Goal: Check status: Check status

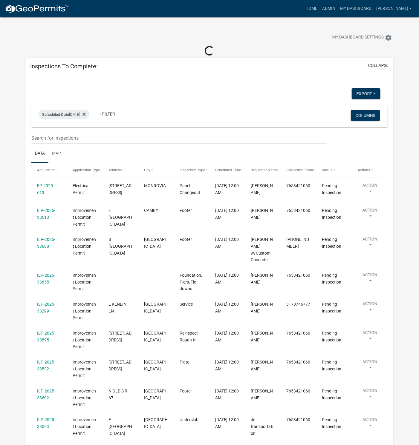
select select "1: 25"
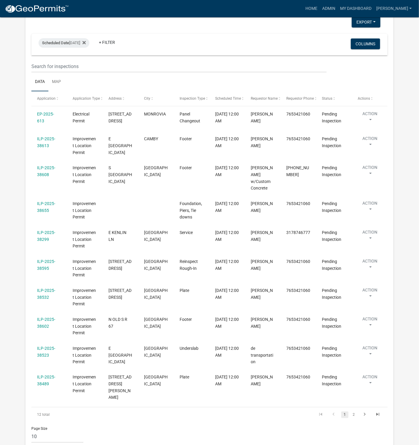
scroll to position [90, 0]
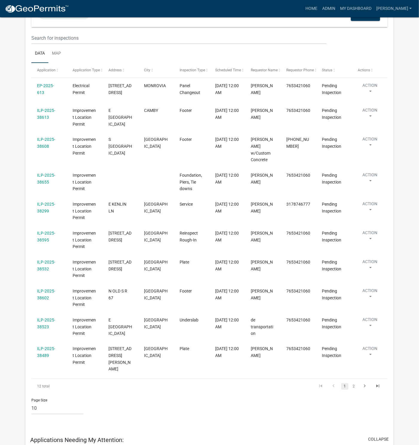
click at [354, 384] on link "2" at bounding box center [353, 387] width 7 height 7
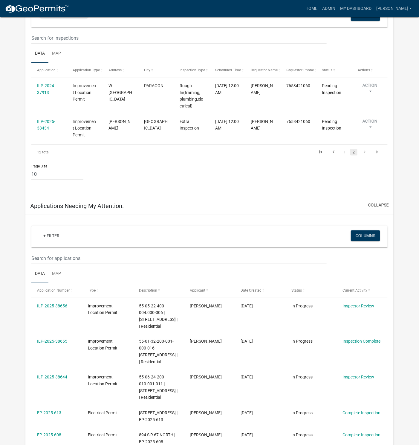
drag, startPoint x: 5, startPoint y: 190, endPoint x: 334, endPoint y: 154, distance: 331.6
click at [334, 154] on icon "go to previous page" at bounding box center [334, 152] width 8 height 7
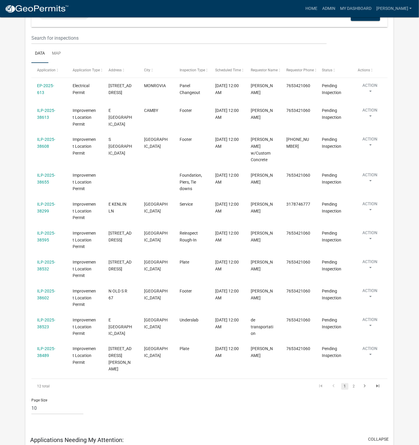
click at [46, 293] on link "ILP-2025-38602" at bounding box center [46, 295] width 18 height 12
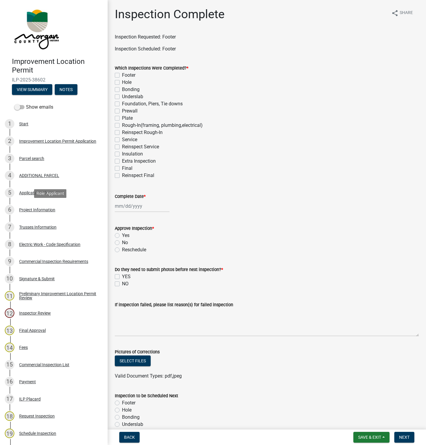
click at [31, 208] on div "Project Information" at bounding box center [37, 210] width 36 height 4
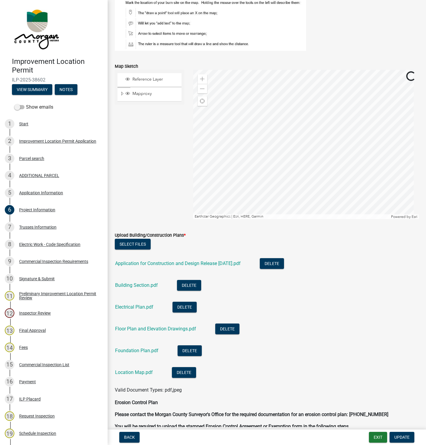
scroll to position [1031, 0]
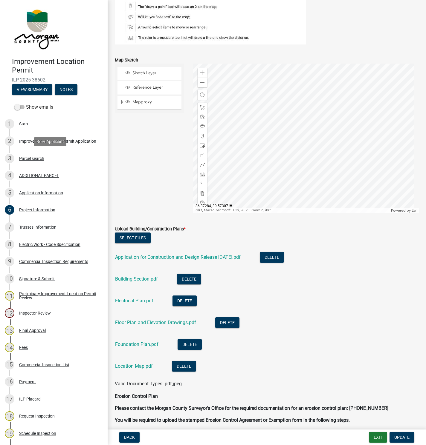
click at [31, 159] on div "Parcel search" at bounding box center [31, 159] width 25 height 4
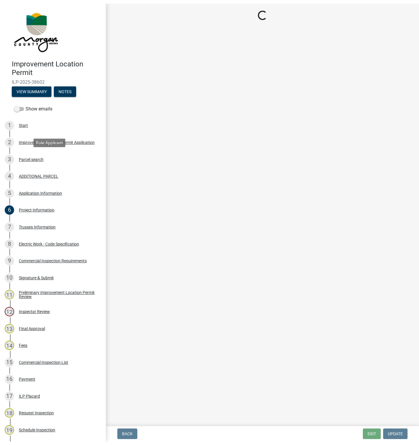
scroll to position [0, 0]
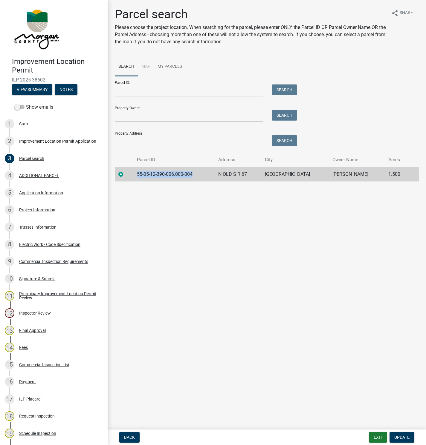
drag, startPoint x: 201, startPoint y: 173, endPoint x: 135, endPoint y: 176, distance: 66.1
click at [135, 176] on td "55-05-12-390-006.000-004" at bounding box center [173, 174] width 81 height 15
copy td "55-05-12-390-006.000-004"
click at [379, 435] on button "Exit" at bounding box center [378, 437] width 18 height 11
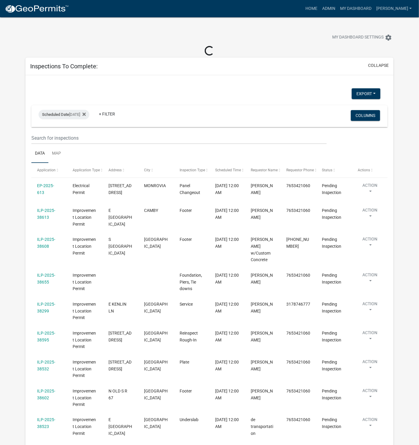
select select "1: 25"
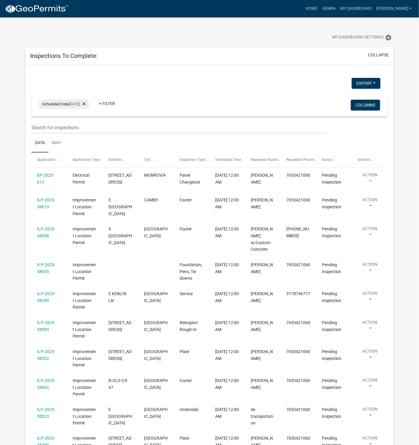
click at [28, 29] on div "My Dashboard Settings settings" at bounding box center [209, 30] width 377 height 27
click at [143, 71] on div "Export Excel Format (.xlsx) CSV Format (.csv) Scheduled Date [DATE] + Filter Co…" at bounding box center [209, 293] width 368 height 457
